Goal: Task Accomplishment & Management: Manage account settings

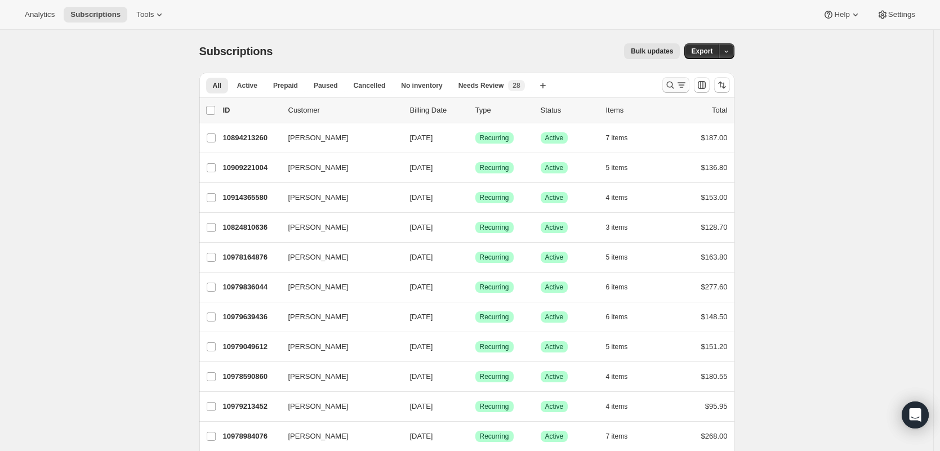
click at [672, 85] on icon "Search and filter results" at bounding box center [670, 84] width 11 height 11
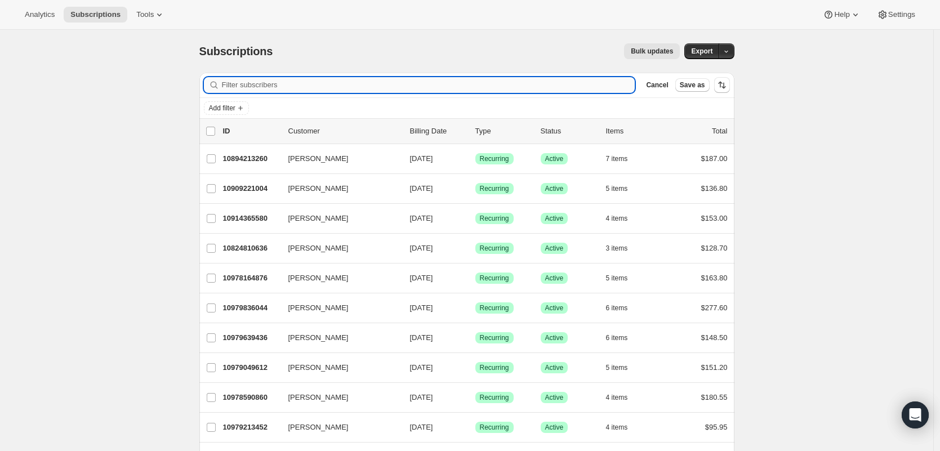
paste input "[EMAIL_ADDRESS][DOMAIN_NAME]"
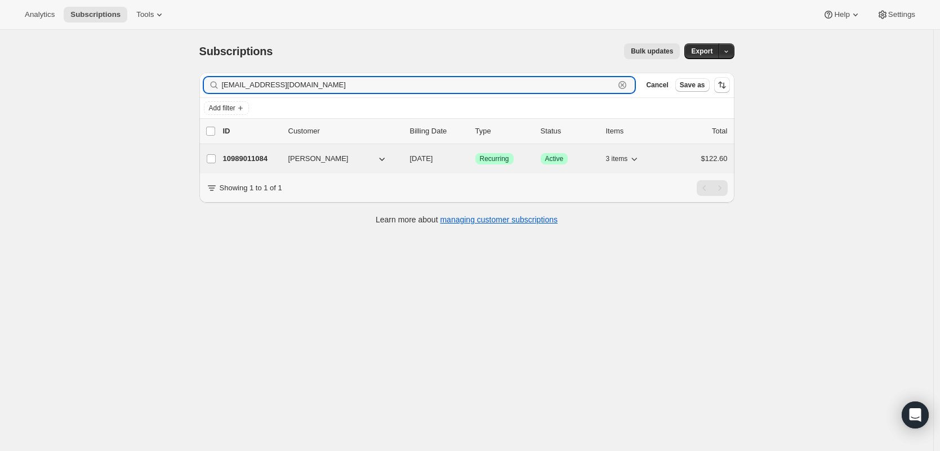
type input "[EMAIL_ADDRESS][DOMAIN_NAME]"
click at [252, 161] on p "10989011084" at bounding box center [251, 158] width 56 height 11
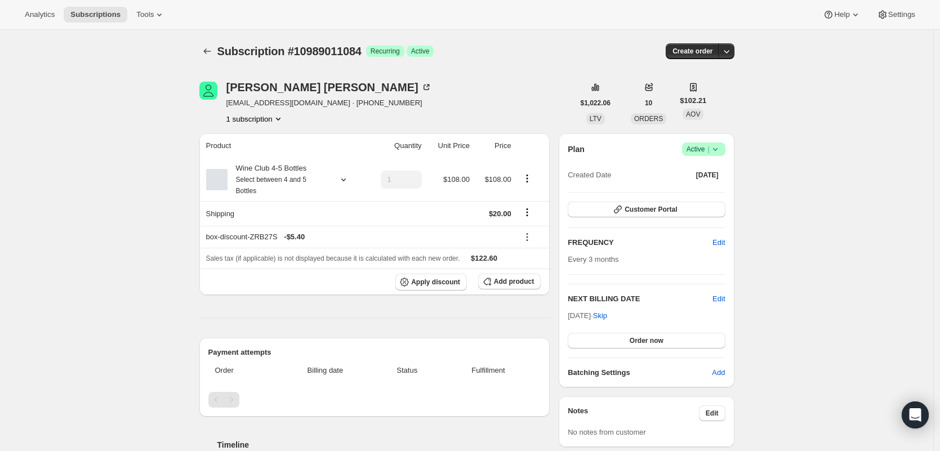
click at [718, 151] on icon at bounding box center [715, 149] width 11 height 11
click at [707, 193] on span "Cancel subscription" at bounding box center [704, 190] width 64 height 8
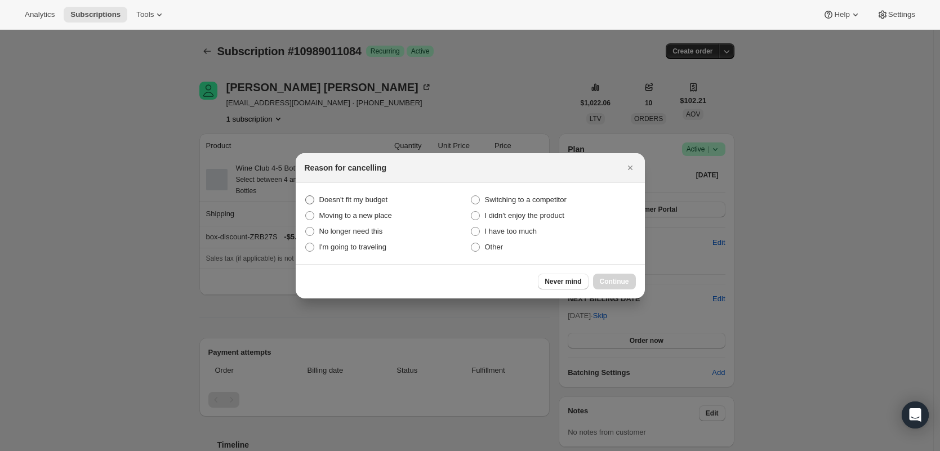
click at [343, 192] on label "Doesn't fit my budget" at bounding box center [388, 200] width 166 height 16
click at [306, 196] on budget "Doesn't fit my budget" at bounding box center [305, 196] width 1 height 1
radio budget "true"
click at [376, 232] on span "No longer need this" at bounding box center [351, 231] width 64 height 8
click at [306, 228] on this "No longer need this" at bounding box center [305, 227] width 1 height 1
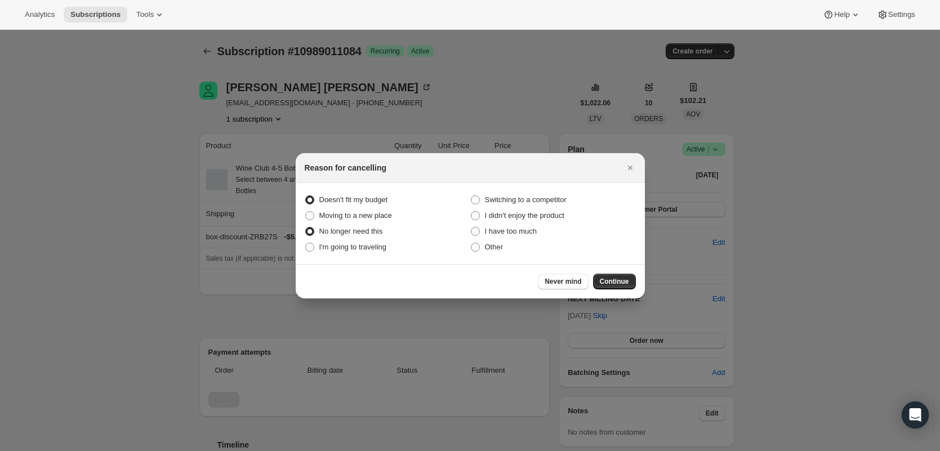
radio this "true"
radio budget "false"
click at [610, 282] on span "Continue" at bounding box center [614, 281] width 29 height 9
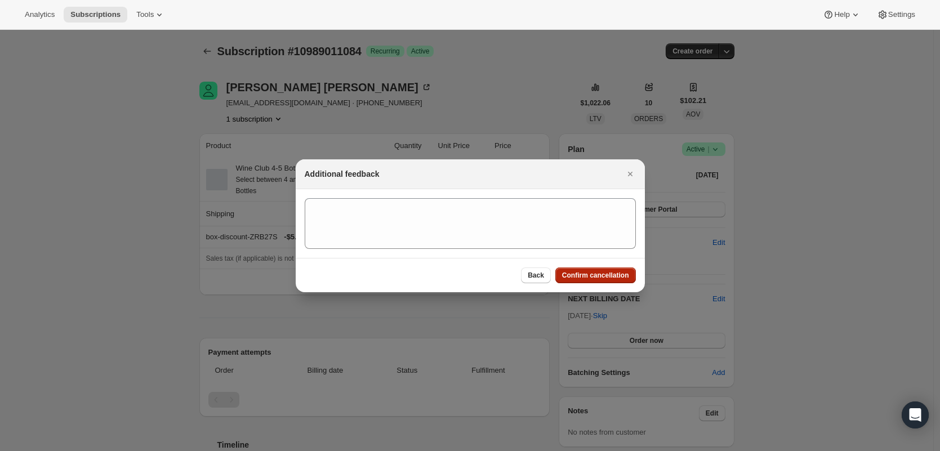
click at [611, 281] on button "Confirm cancellation" at bounding box center [596, 276] width 81 height 16
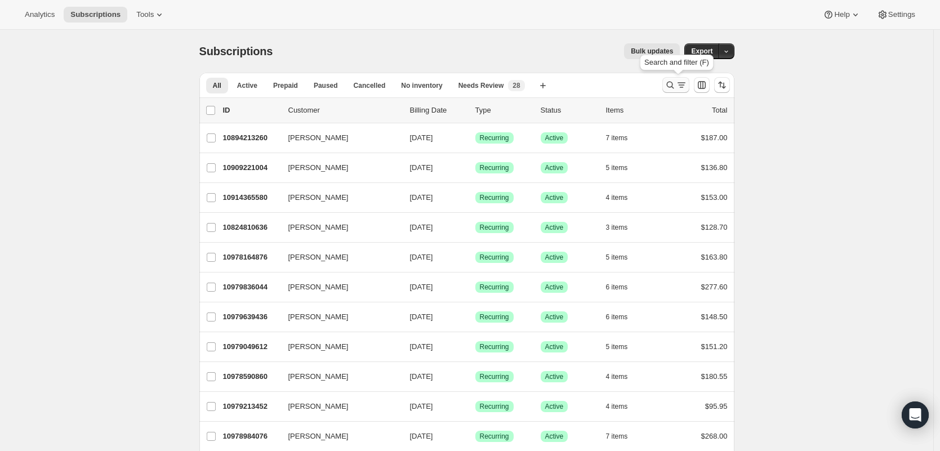
click at [676, 83] on icon "Search and filter results" at bounding box center [670, 84] width 11 height 11
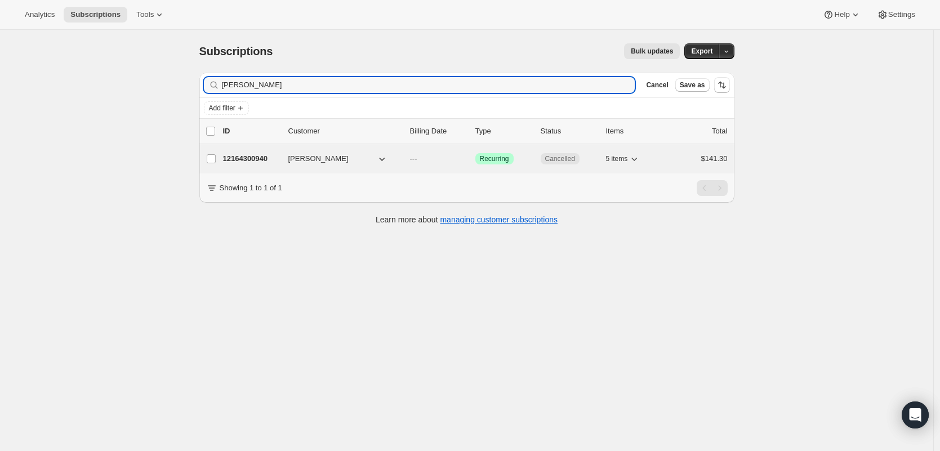
type input "Paula Gebhardt"
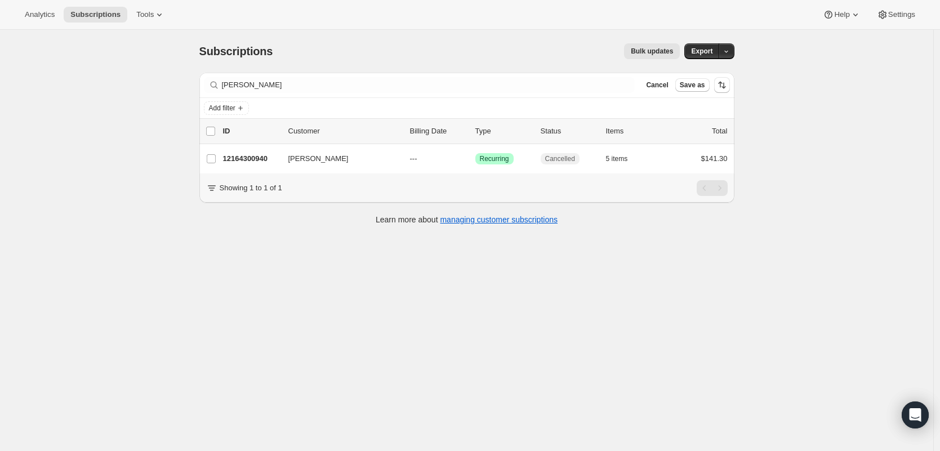
drag, startPoint x: 257, startPoint y: 156, endPoint x: 327, endPoint y: 137, distance: 72.3
click at [257, 156] on p "12164300940" at bounding box center [251, 158] width 56 height 11
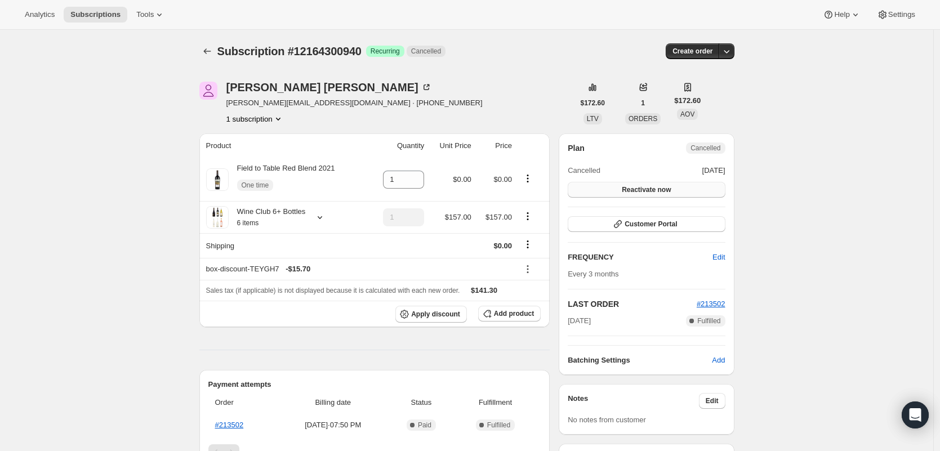
click at [661, 188] on span "Reactivate now" at bounding box center [646, 189] width 49 height 9
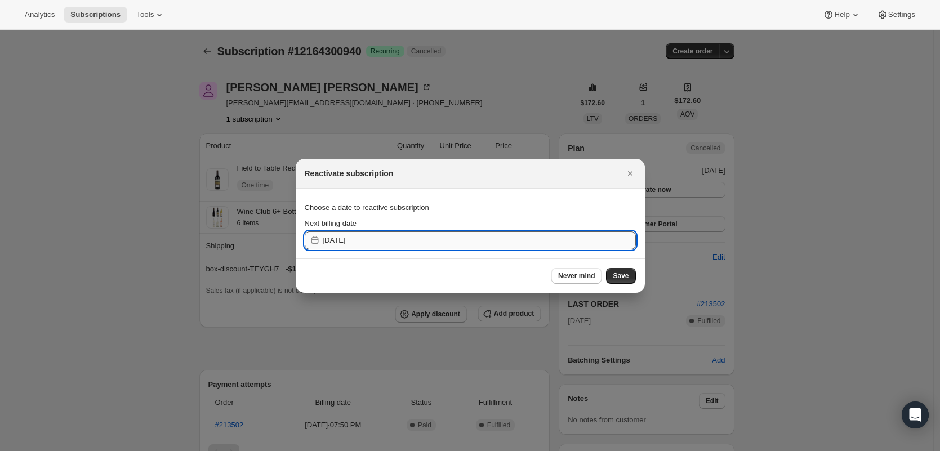
click at [460, 243] on input "2025-09-10" at bounding box center [479, 241] width 313 height 18
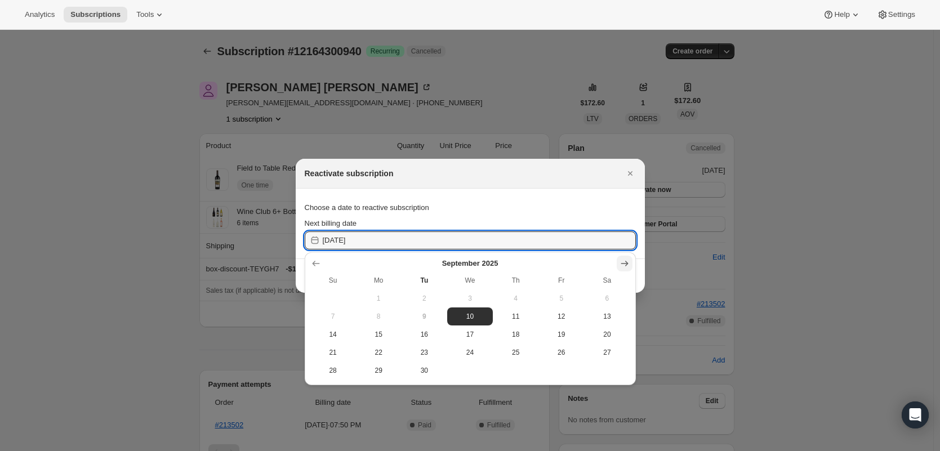
click at [623, 264] on icon "Show next month, October 2025" at bounding box center [624, 264] width 7 height 6
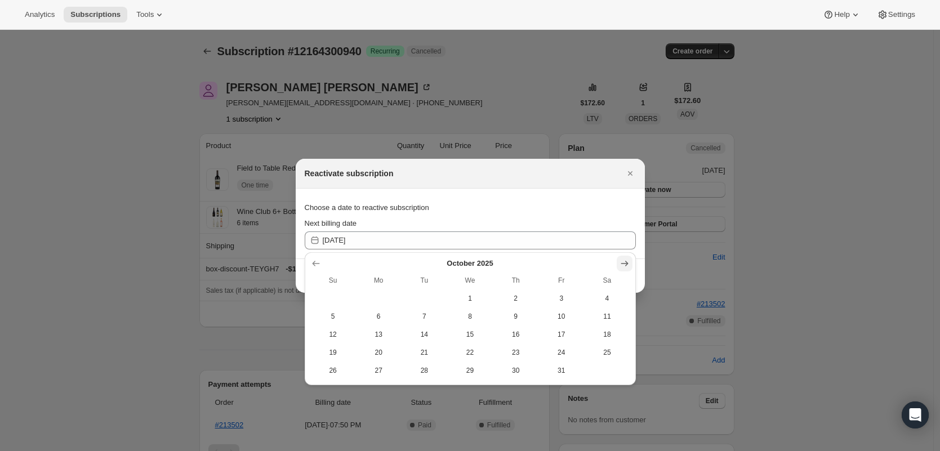
click at [623, 264] on icon "Show next month, November 2025" at bounding box center [624, 264] width 7 height 6
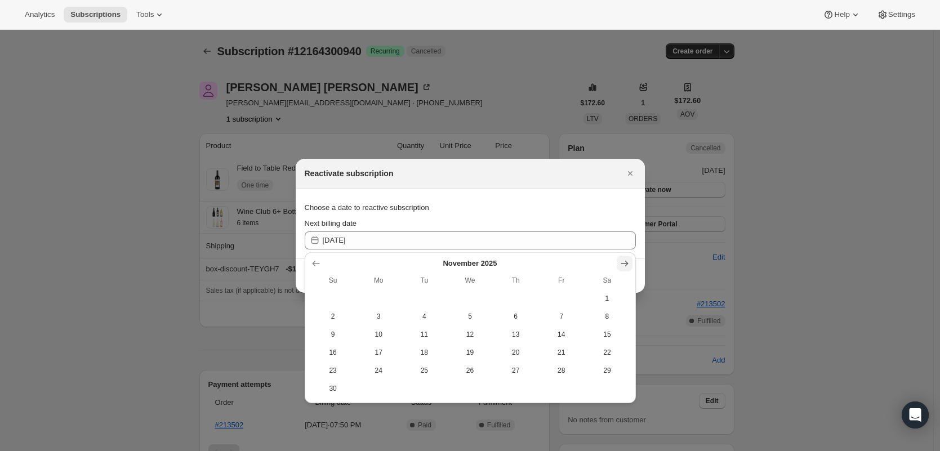
click at [623, 264] on icon "Show next month, December 2025" at bounding box center [624, 264] width 7 height 6
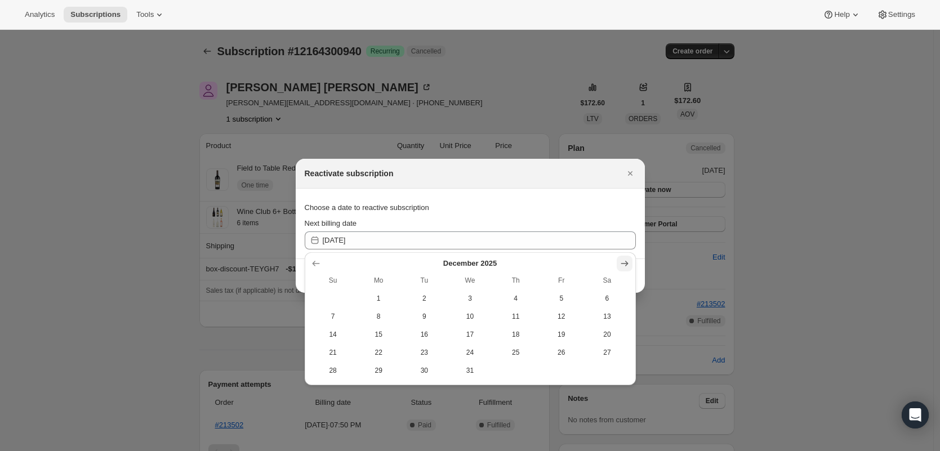
click at [623, 264] on icon "Show next month, January 2026" at bounding box center [624, 264] width 7 height 6
click at [464, 330] on span "14" at bounding box center [470, 334] width 37 height 9
type input "2026-01-14"
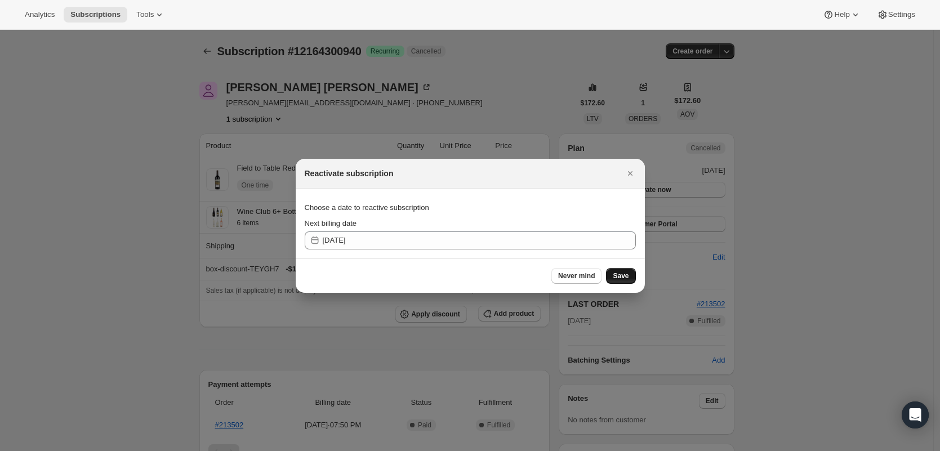
click at [613, 272] on span "Save" at bounding box center [621, 276] width 16 height 9
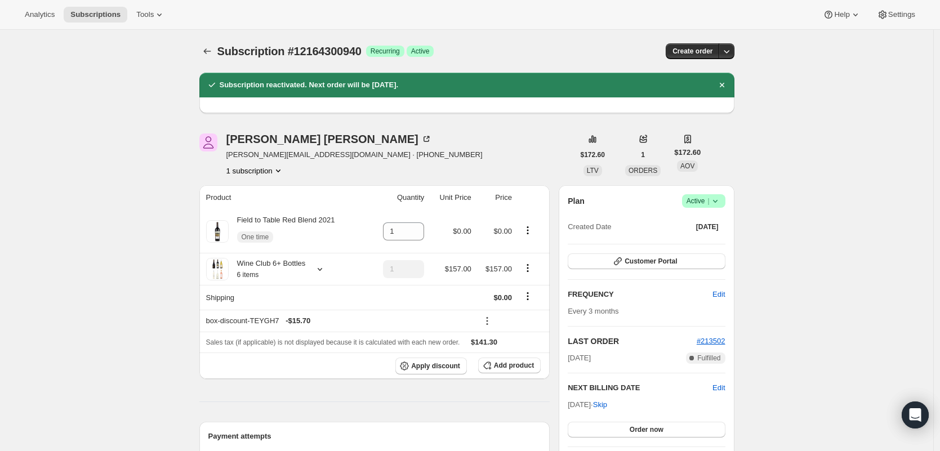
drag, startPoint x: 358, startPoint y: 82, endPoint x: 242, endPoint y: 77, distance: 115.6
click at [242, 79] on div "Subscription reactivated. Next order will be 1/14/2026." at bounding box center [467, 84] width 522 height 11
click at [241, 83] on h2 "Subscription reactivated. Next order will be 1/14/2026." at bounding box center [309, 84] width 179 height 11
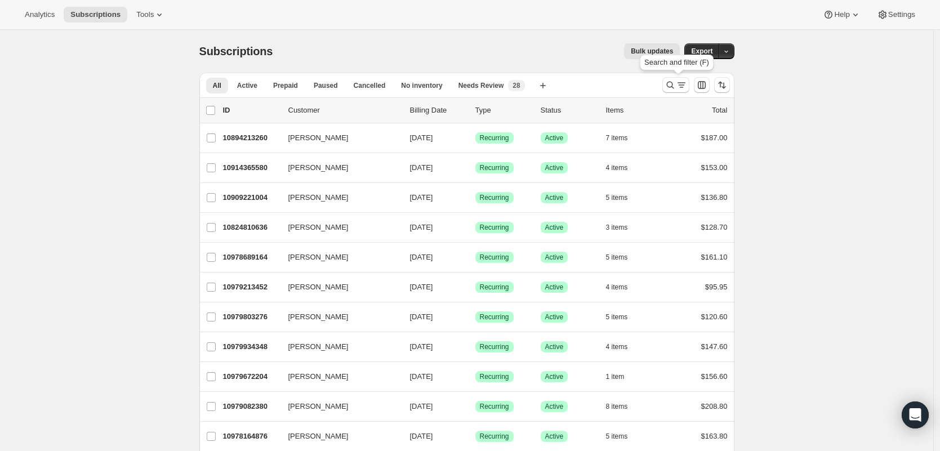
click at [676, 82] on icon "Search and filter results" at bounding box center [670, 84] width 11 height 11
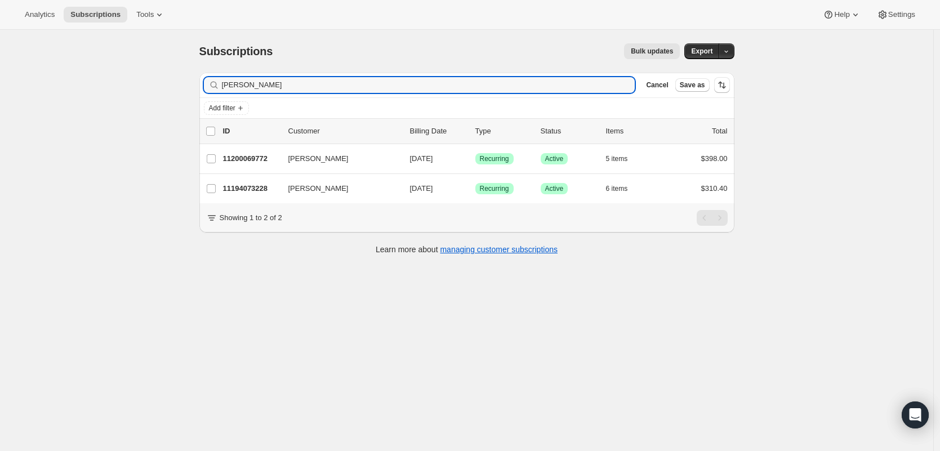
type input "amy eb"
